Goal: Information Seeking & Learning: Learn about a topic

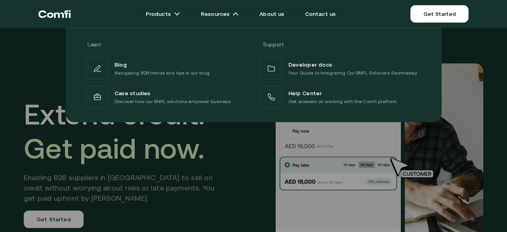
click at [134, 167] on div at bounding box center [253, 144] width 507 height 232
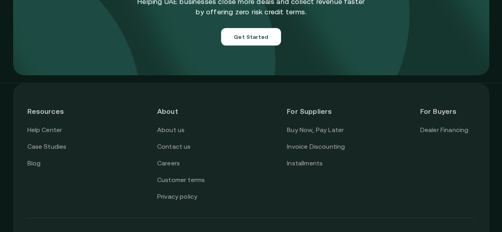
scroll to position [2898, 0]
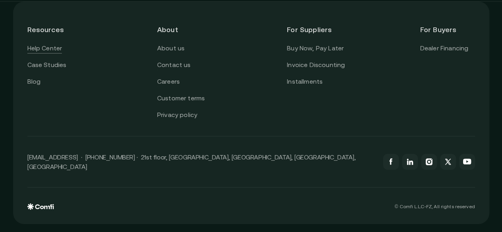
click at [57, 53] on link "Help Center" at bounding box center [44, 48] width 35 height 10
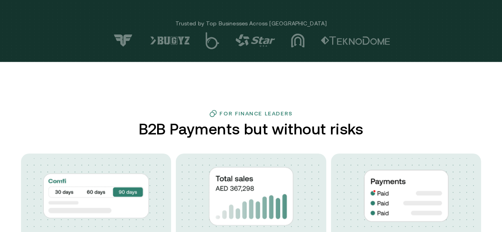
scroll to position [0, 0]
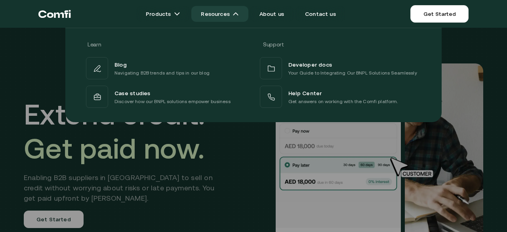
click at [232, 9] on link "Resources" at bounding box center [219, 14] width 57 height 16
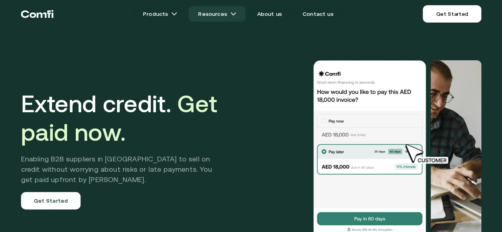
click at [232, 9] on link "Resources" at bounding box center [216, 14] width 57 height 16
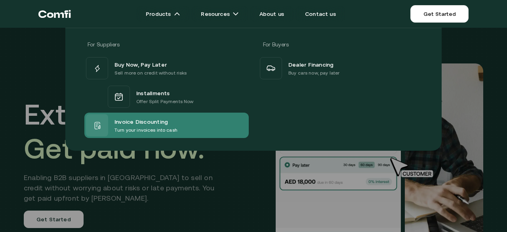
click at [144, 126] on p "Turn your invoices into cash" at bounding box center [146, 130] width 63 height 8
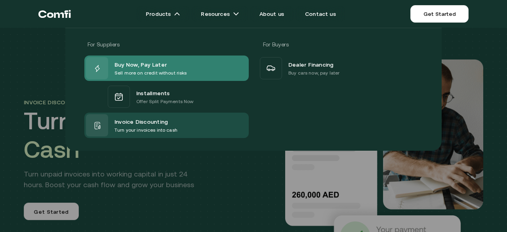
click at [194, 68] on div "Buy Now, Pay Later Sell more on credit without risks" at bounding box center [166, 68] width 165 height 25
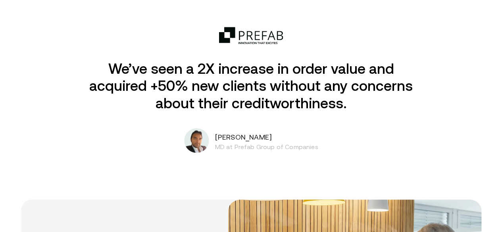
scroll to position [1393, 0]
